Goal: Information Seeking & Learning: Learn about a topic

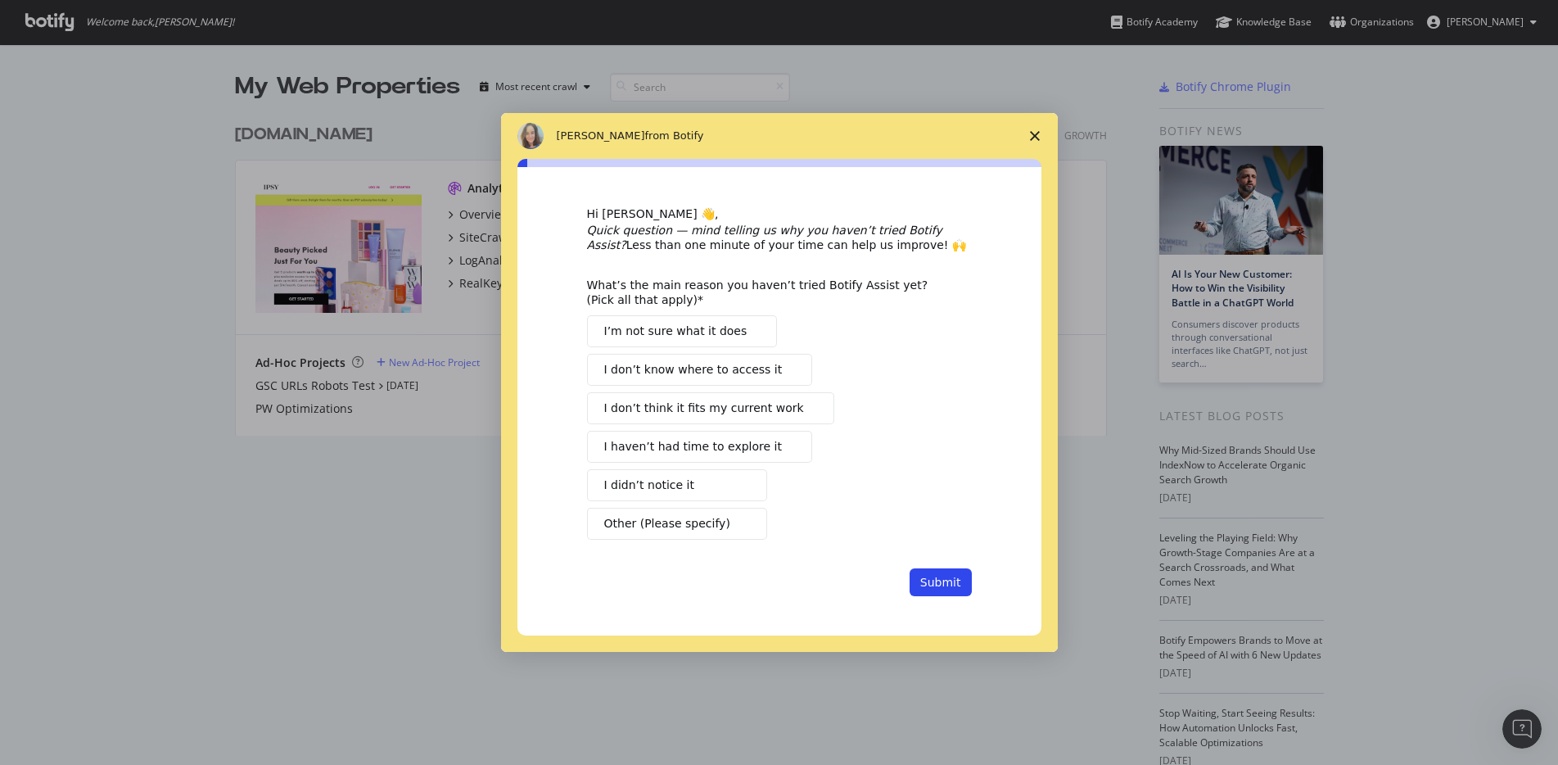
click at [1037, 131] on icon "Close survey" at bounding box center [1035, 136] width 10 height 10
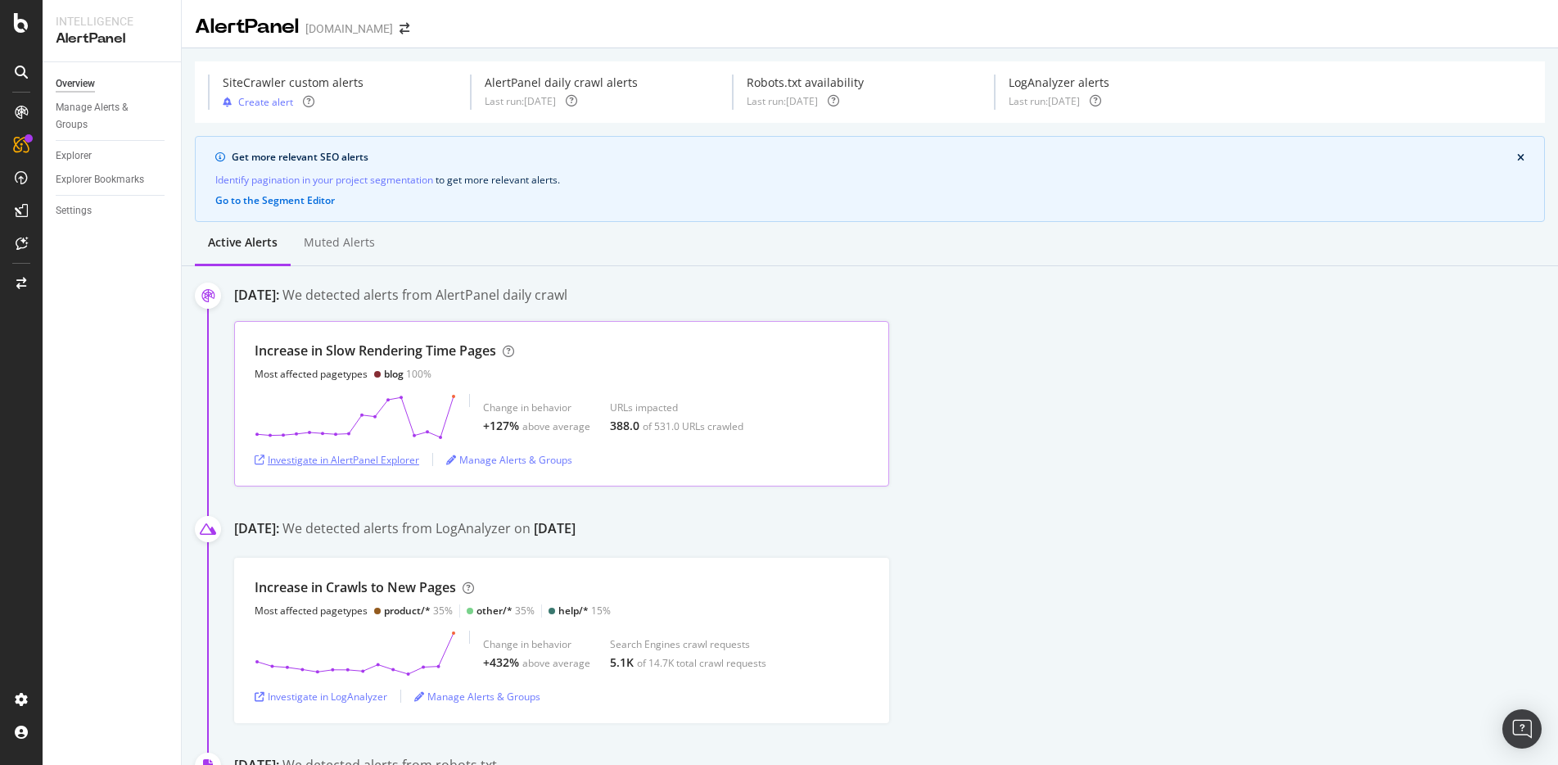
click at [390, 463] on div "Investigate in AlertPanel Explorer" at bounding box center [337, 460] width 165 height 14
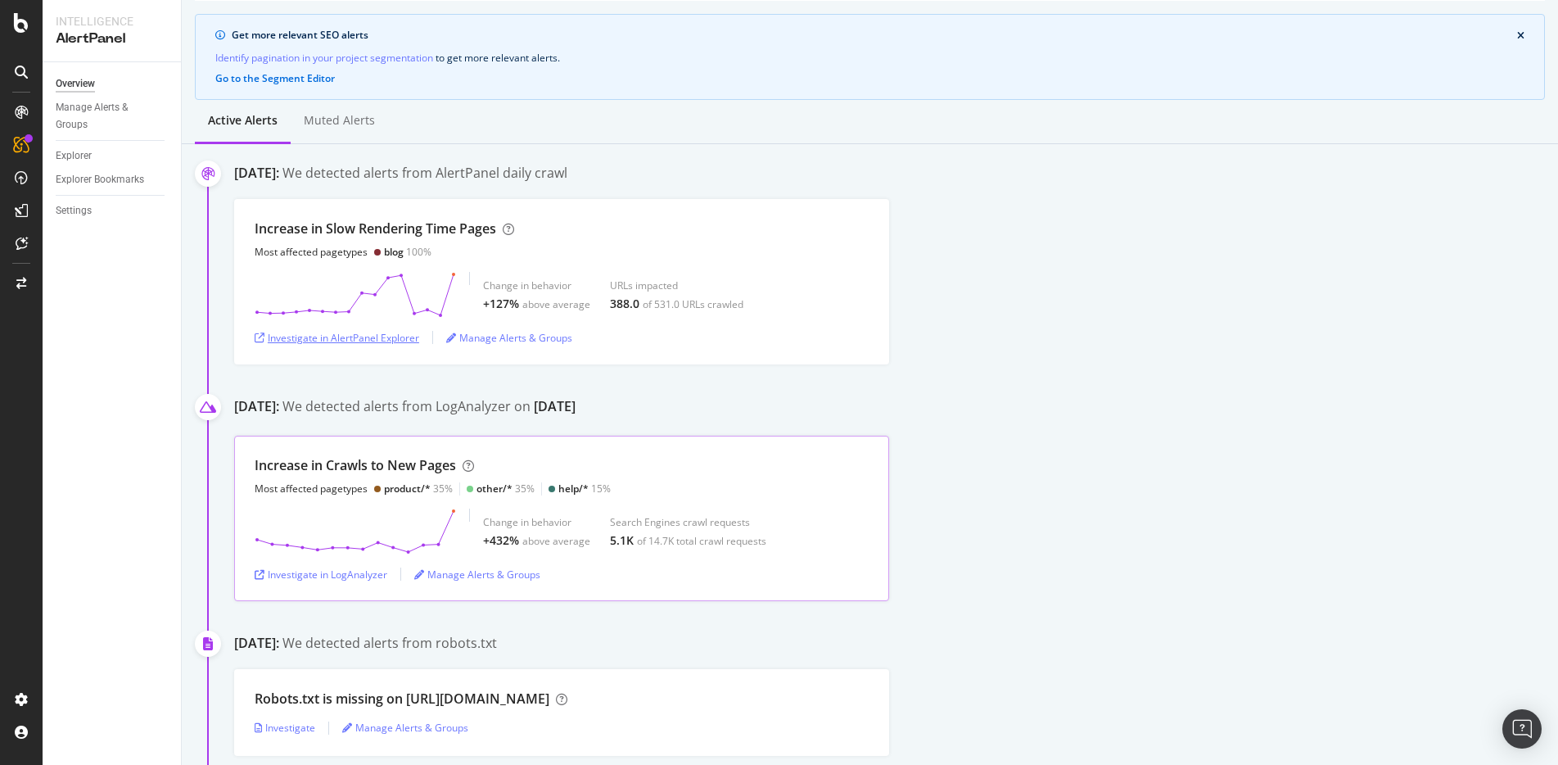
scroll to position [143, 0]
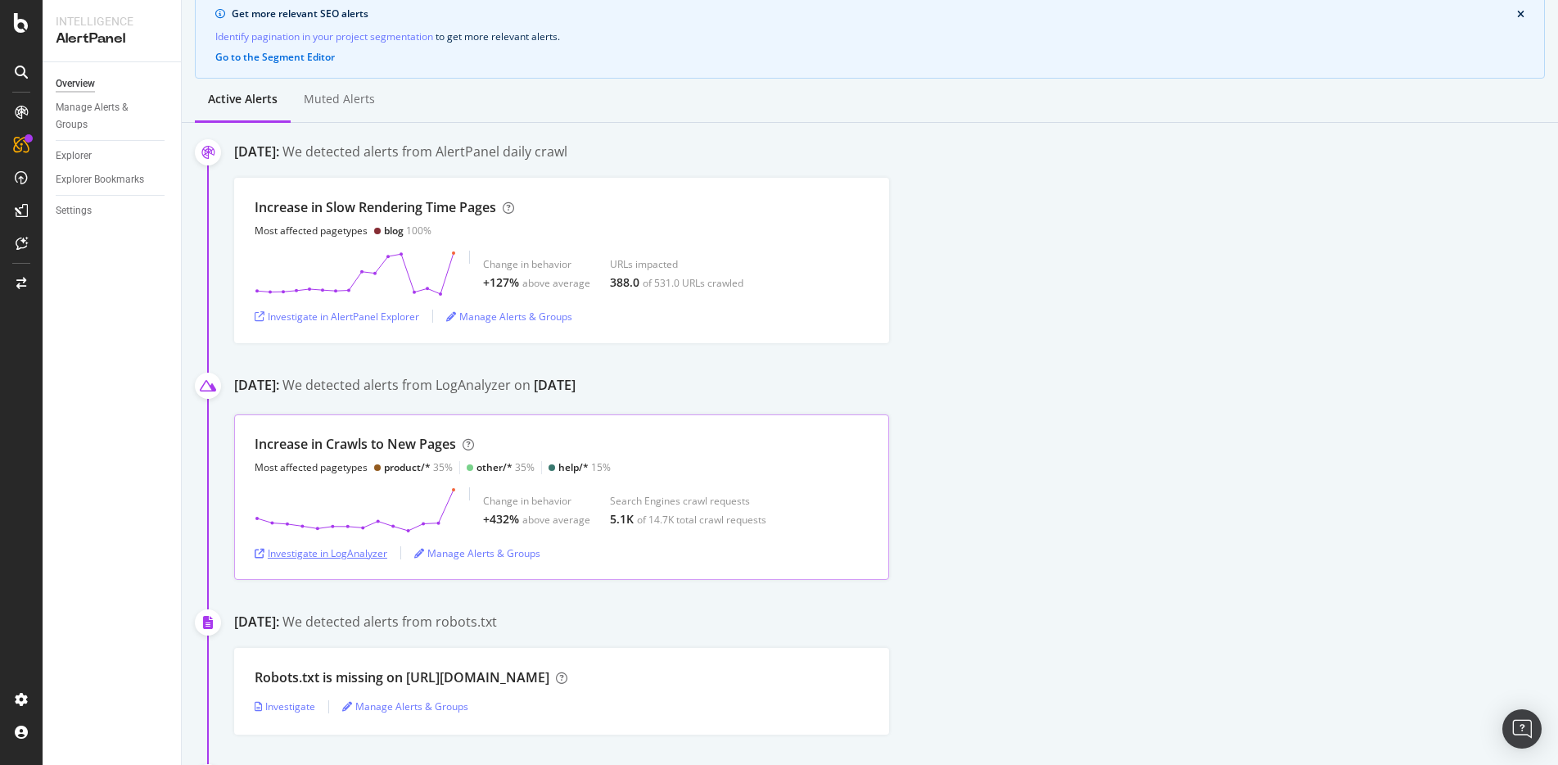
click at [353, 546] on div "Investigate in LogAnalyzer" at bounding box center [321, 553] width 133 height 14
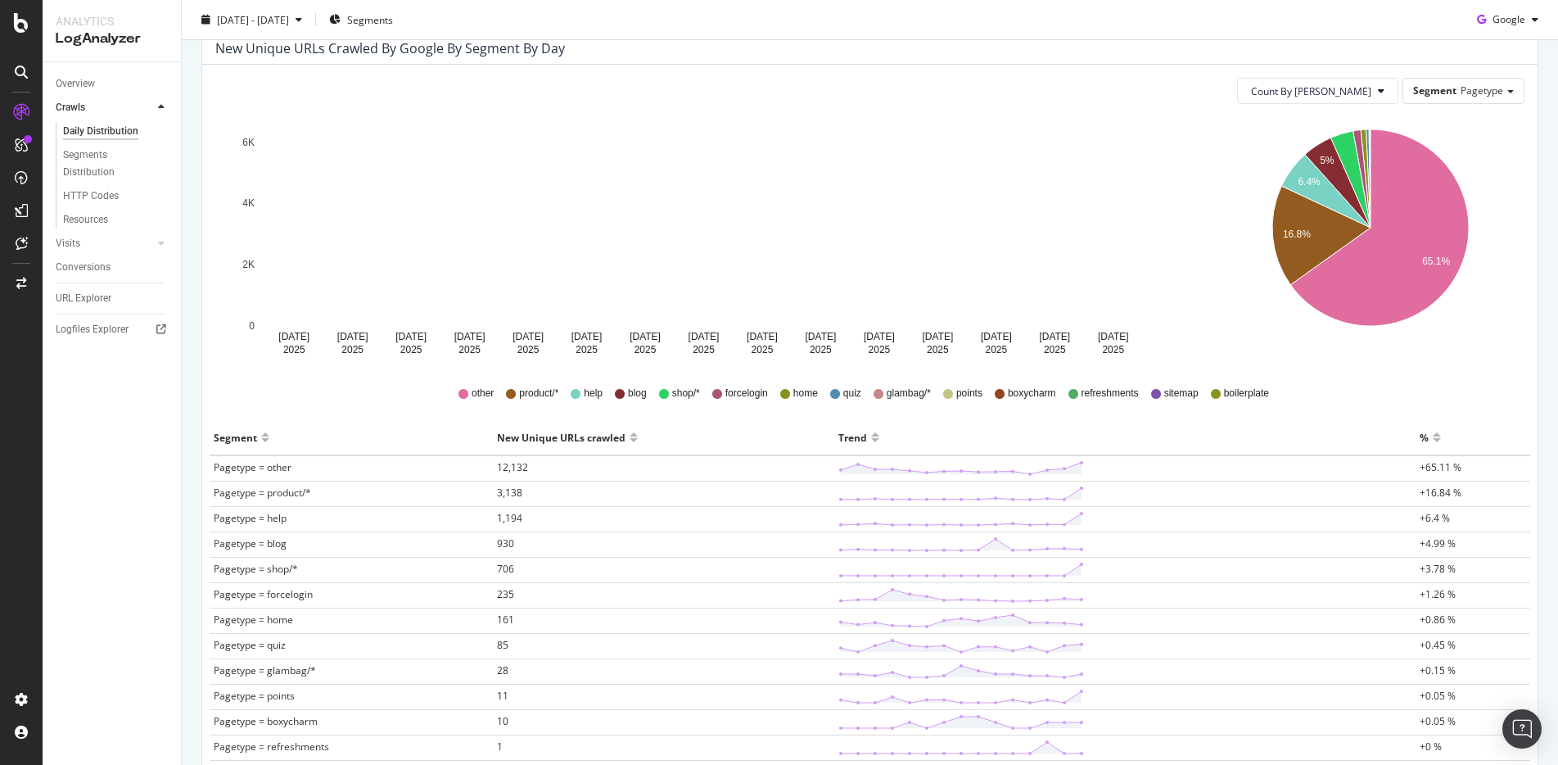
scroll to position [152, 0]
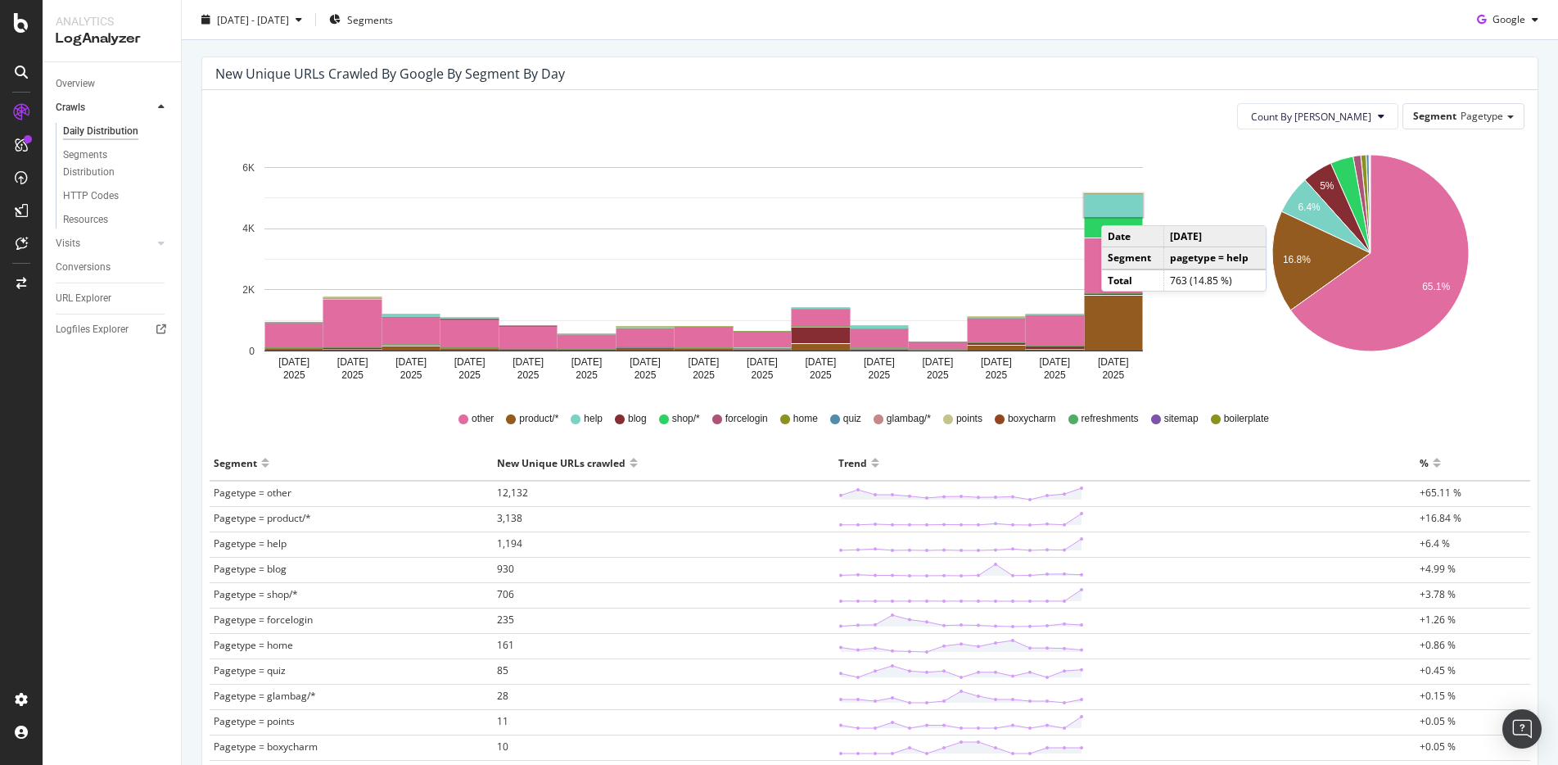
click at [1118, 209] on rect "A chart." at bounding box center [1114, 205] width 58 height 23
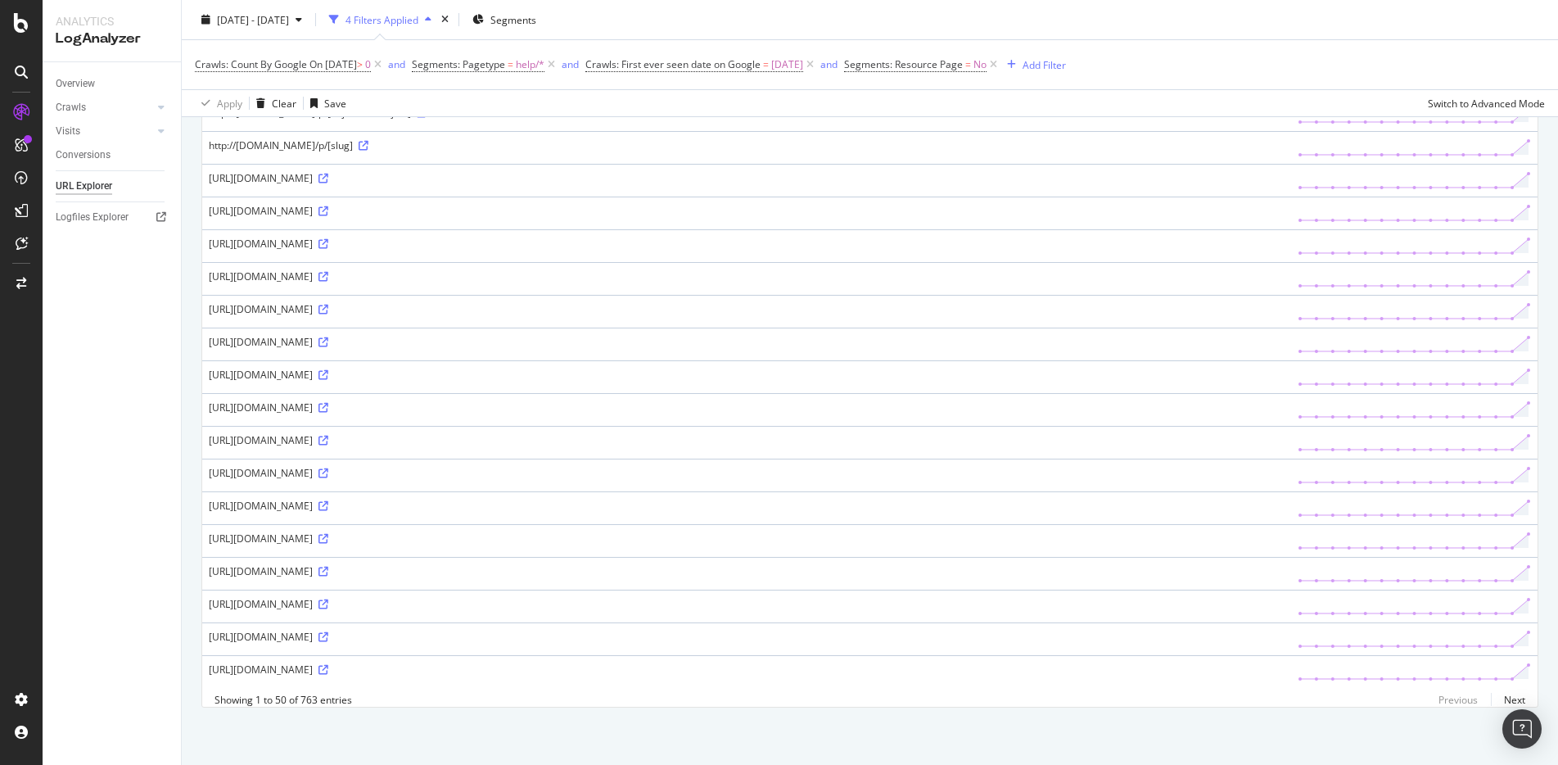
scroll to position [3037, 0]
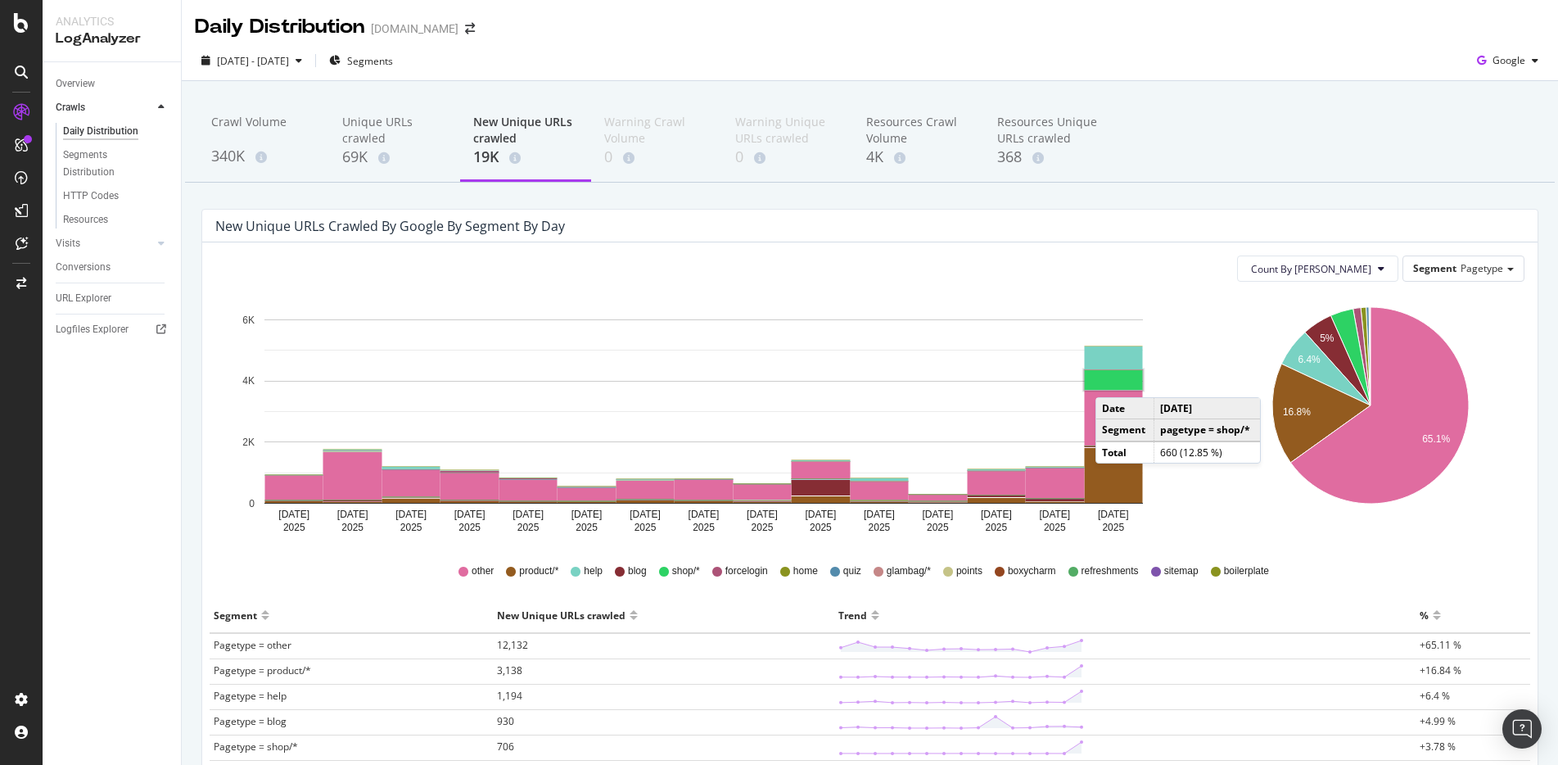
click at [1112, 381] on rect "A chart." at bounding box center [1114, 380] width 58 height 20
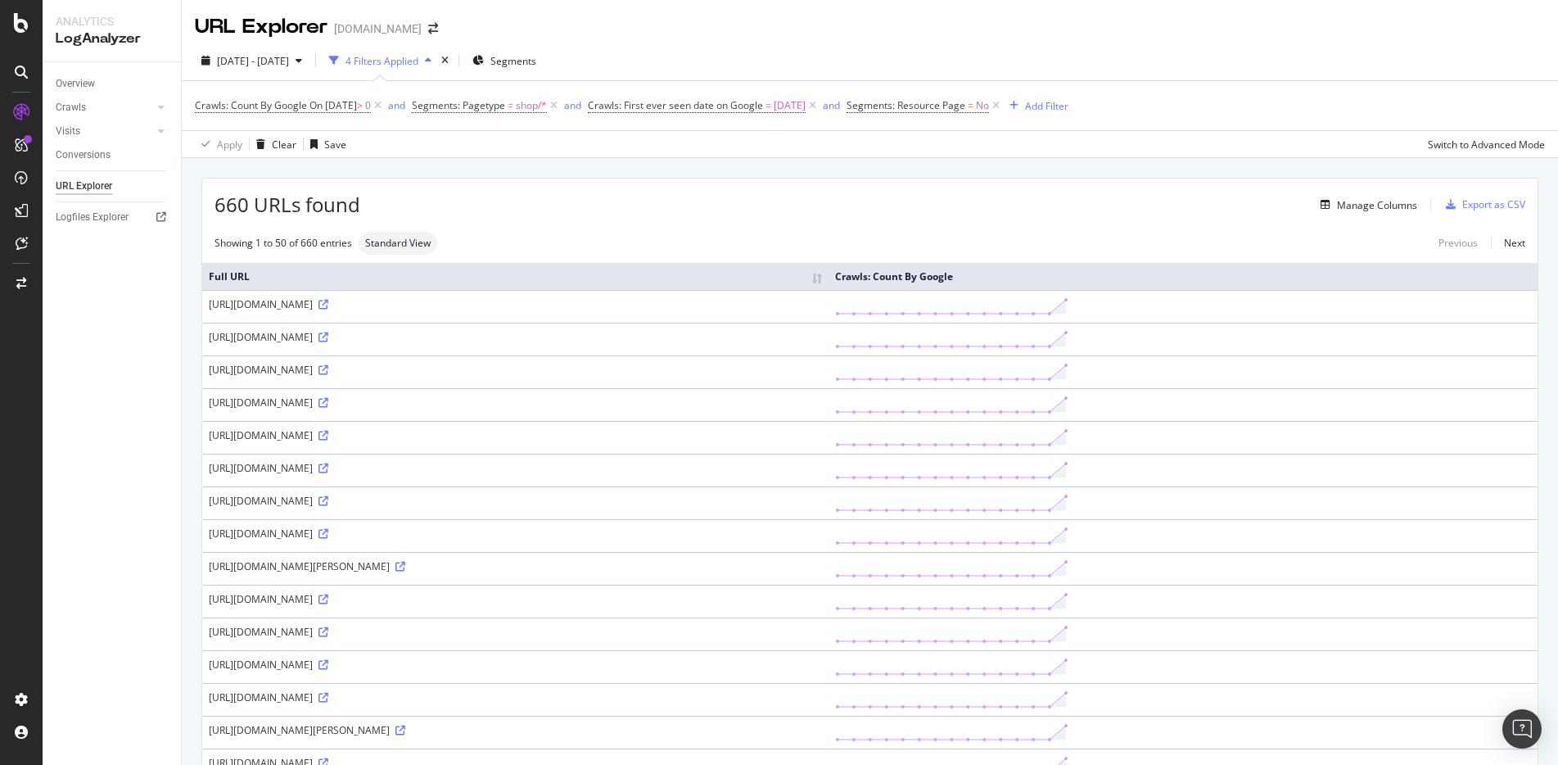
scroll to position [11, 0]
